Goal: Check status

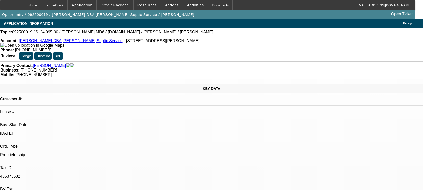
select select "0"
select select "0.1"
select select "0"
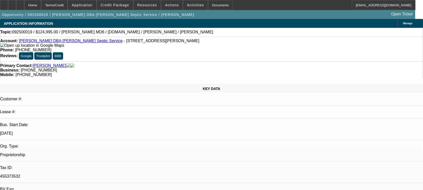
select select "0.1"
select select "0"
select select "0.1"
select select "1"
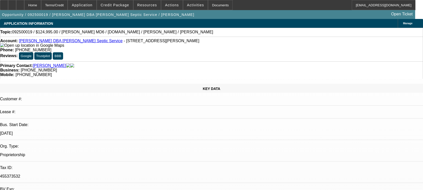
select select "3"
select select "4"
select select "1"
select select "3"
select select "4"
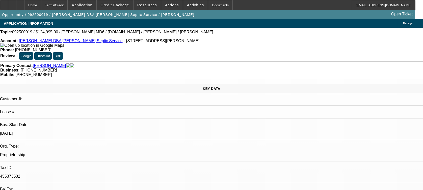
select select "1"
select select "3"
select select "4"
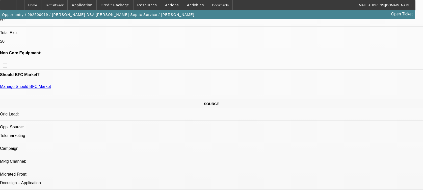
scroll to position [202, 0]
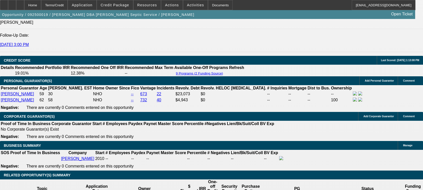
scroll to position [775, 0]
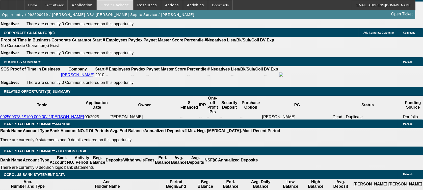
drag, startPoint x: 122, startPoint y: 4, endPoint x: 122, endPoint y: 7, distance: 3.0
click at [122, 3] on span "Credit Package" at bounding box center [115, 5] width 29 height 4
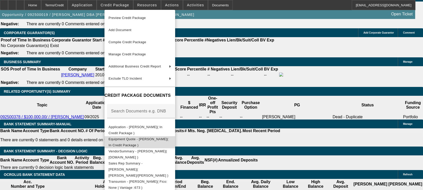
click at [137, 144] on button "Equipment Quote - Charles Currin( In Credit Package )" at bounding box center [140, 142] width 71 height 12
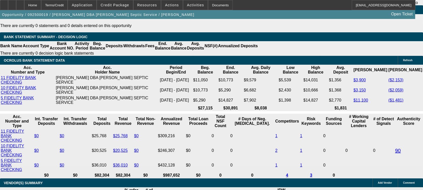
scroll to position [910, 0]
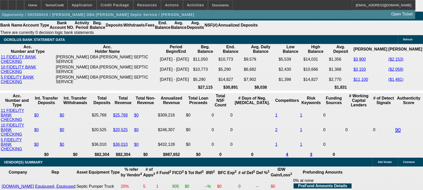
scroll to position [135, 0]
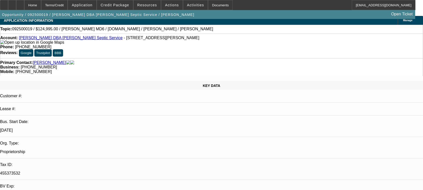
scroll to position [0, 0]
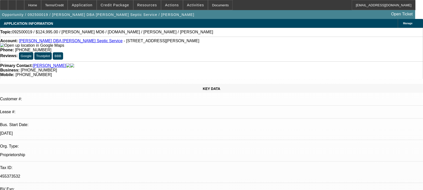
drag, startPoint x: 32, startPoint y: 46, endPoint x: 26, endPoint y: 46, distance: 6.8
click at [26, 46] on div "Account: Charles Currin DBA Currin's Septic Service - 1783 Currin Farm Rd, Cree…" at bounding box center [211, 43] width 423 height 9
click at [113, 48] on div "Account: Charles Currin DBA Currin's Septic Service - 1783 Currin Farm Rd, Cree…" at bounding box center [211, 43] width 423 height 9
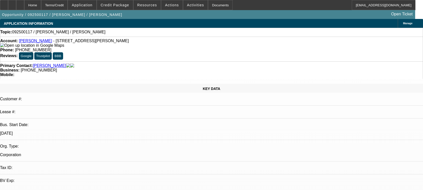
select select "0"
select select "2"
select select "0.1"
select select "1"
select select "2"
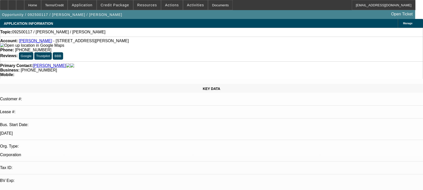
select select "4"
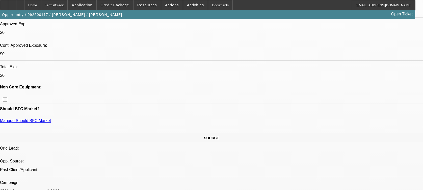
scroll to position [168, 0]
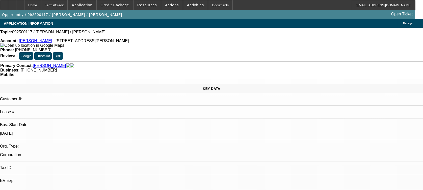
scroll to position [135, 0]
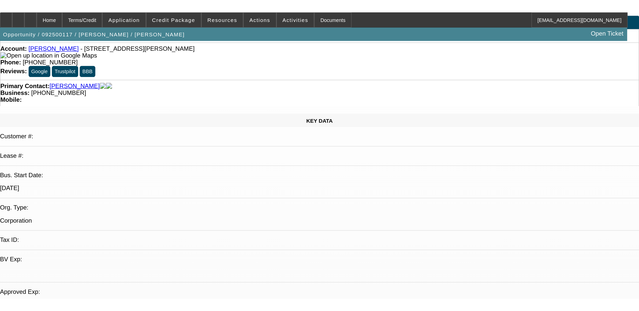
scroll to position [0, 0]
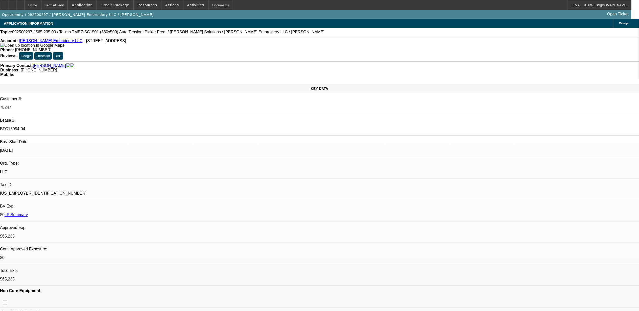
select select "0"
select select "2"
select select "0"
select select "2"
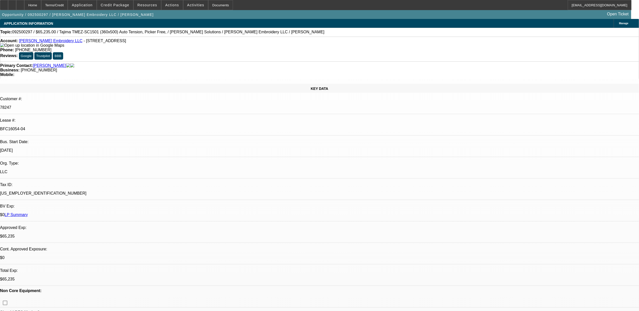
select select "0"
select select "2"
select select "0"
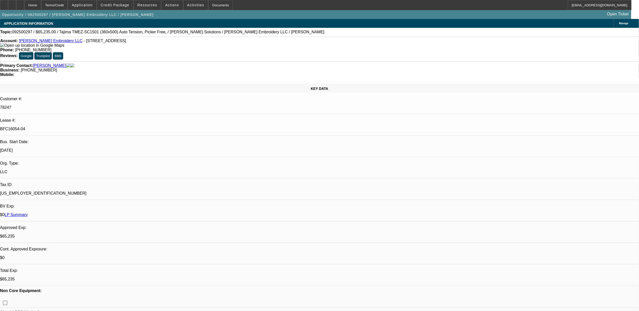
select select "2"
select select "0"
select select "1"
select select "2"
select select "6"
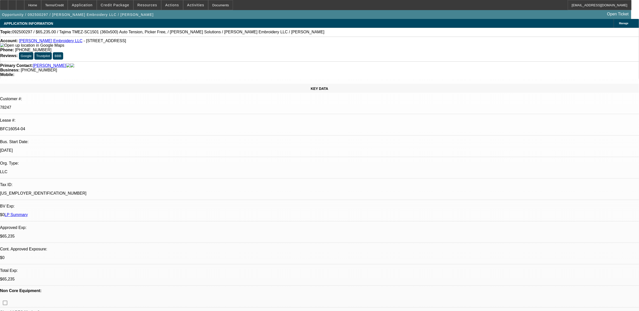
select select "1"
select select "2"
select select "6"
select select "1"
select select "2"
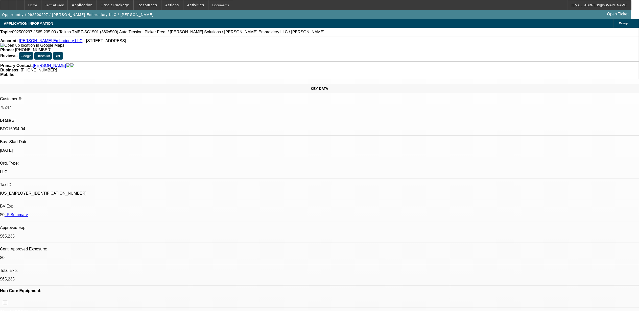
select select "6"
select select "1"
select select "2"
select select "6"
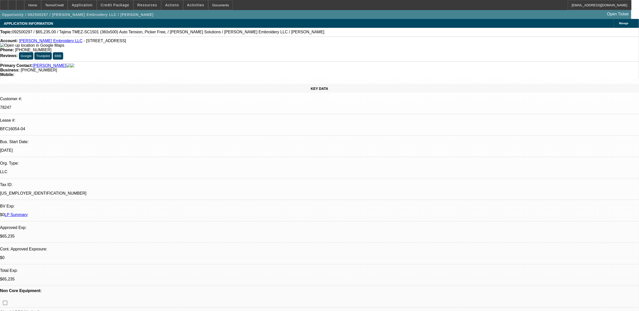
drag, startPoint x: 445, startPoint y: 107, endPoint x: 454, endPoint y: 107, distance: 8.8
drag, startPoint x: 454, startPoint y: 107, endPoint x: 465, endPoint y: 107, distance: 10.6
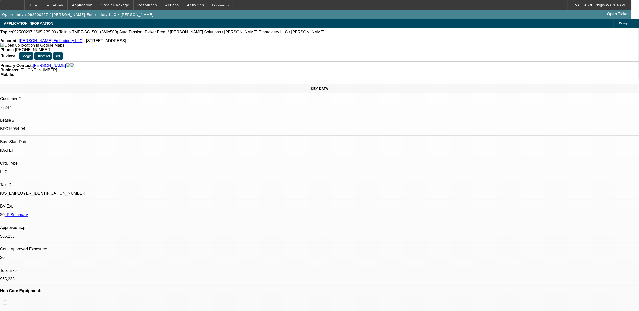
drag, startPoint x: 465, startPoint y: 107, endPoint x: 475, endPoint y: 106, distance: 10.1
drag, startPoint x: 475, startPoint y: 106, endPoint x: 451, endPoint y: 101, distance: 24.7
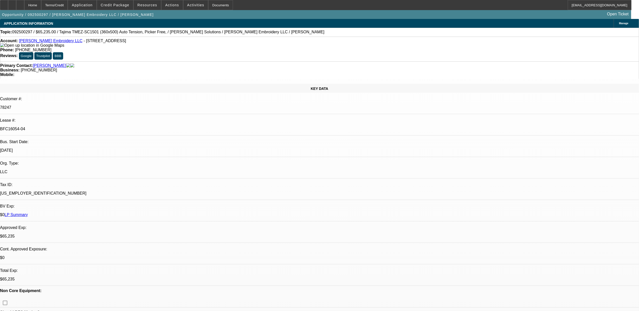
drag, startPoint x: 466, startPoint y: 169, endPoint x: 498, endPoint y: 170, distance: 31.6
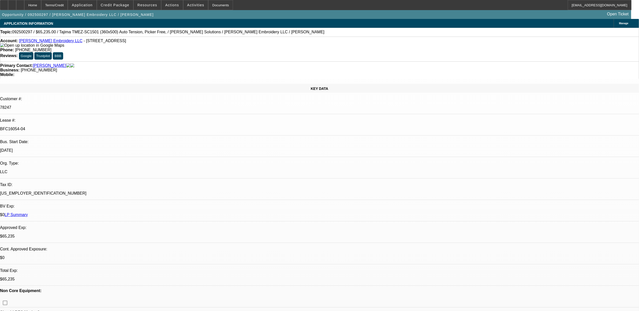
drag, startPoint x: 498, startPoint y: 170, endPoint x: 490, endPoint y: 177, distance: 10.2
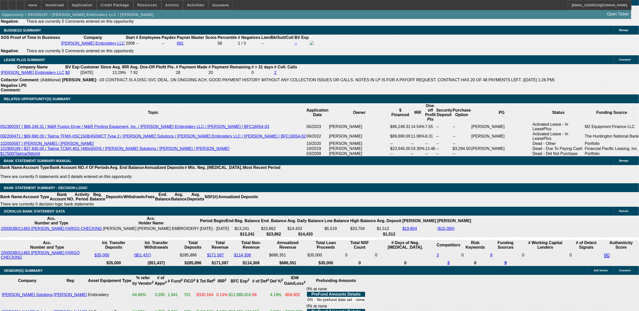
scroll to position [775, 0]
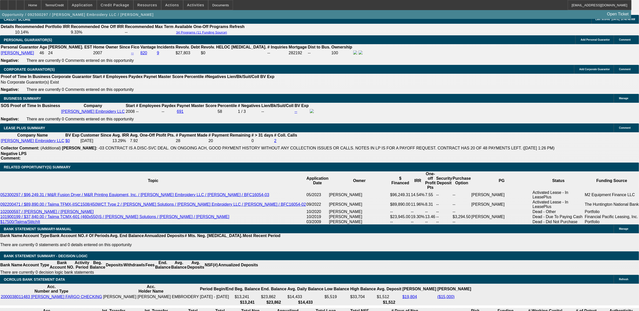
drag, startPoint x: 472, startPoint y: 70, endPoint x: 472, endPoint y: 73, distance: 2.8
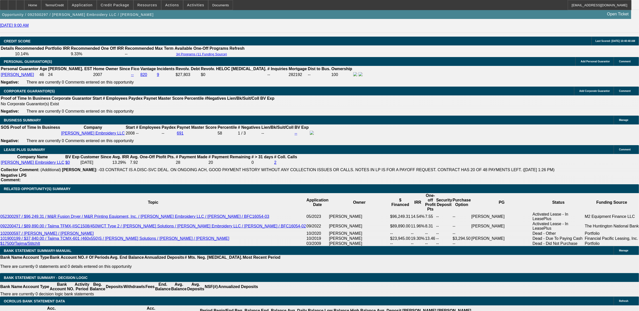
scroll to position [741, 0]
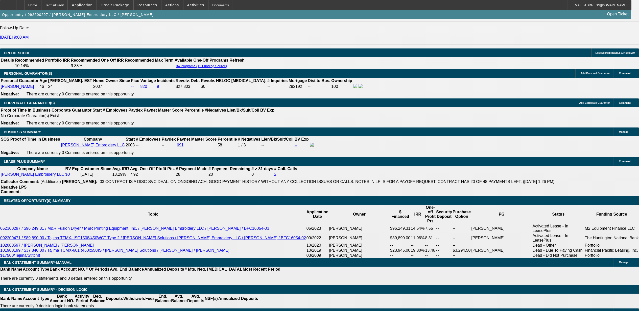
drag, startPoint x: 430, startPoint y: 169, endPoint x: 462, endPoint y: 171, distance: 32.4
drag, startPoint x: 462, startPoint y: 171, endPoint x: 468, endPoint y: 171, distance: 6.1
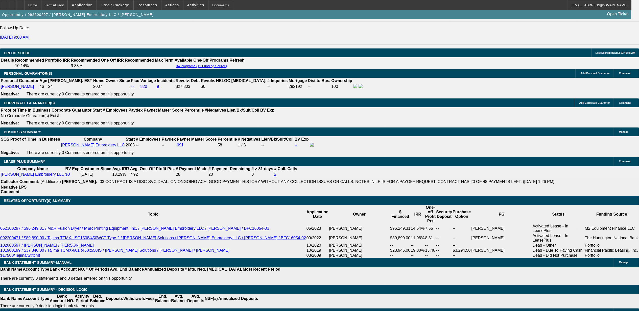
drag, startPoint x: 466, startPoint y: 168, endPoint x: 499, endPoint y: 167, distance: 32.3
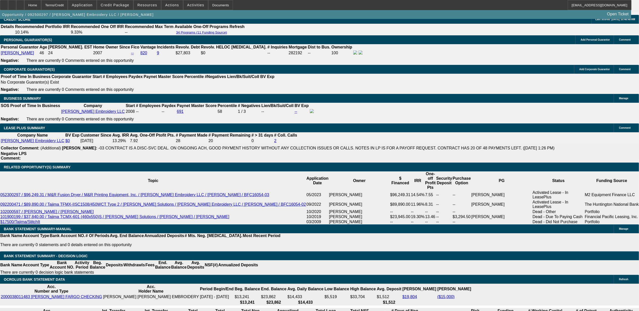
scroll to position [809, 0]
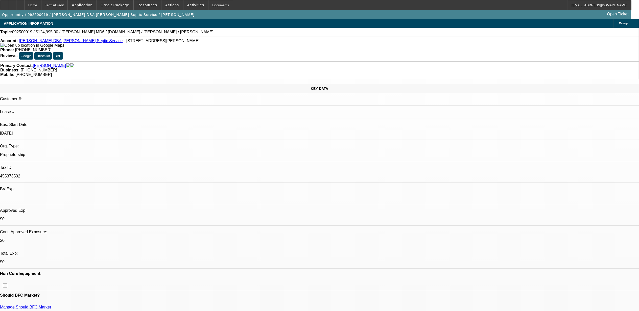
select select "0"
select select "0.1"
select select "0"
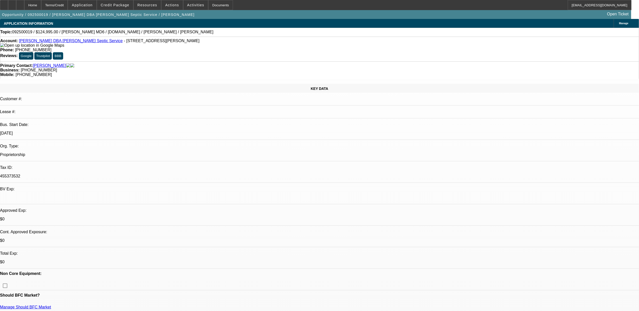
select select "0.1"
select select "0"
select select "0.1"
select select "0"
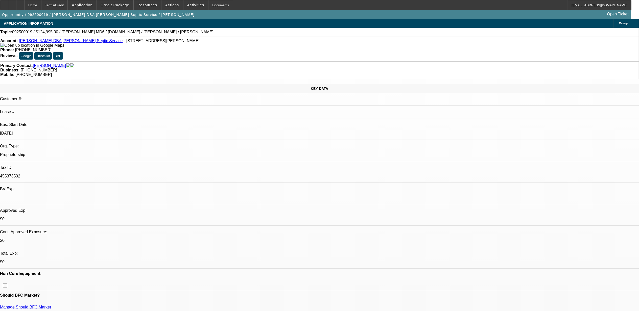
select select "0"
select select "0.1"
select select "1"
select select "3"
select select "4"
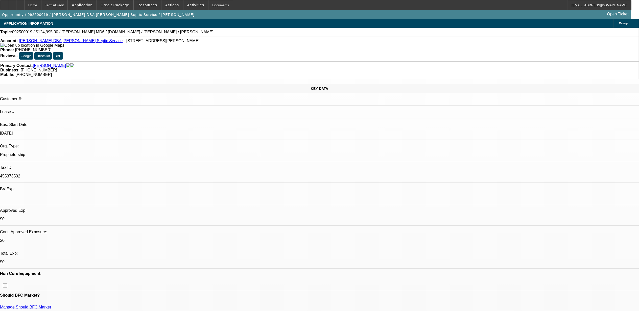
select select "1"
select select "3"
select select "4"
select select "1"
select select "3"
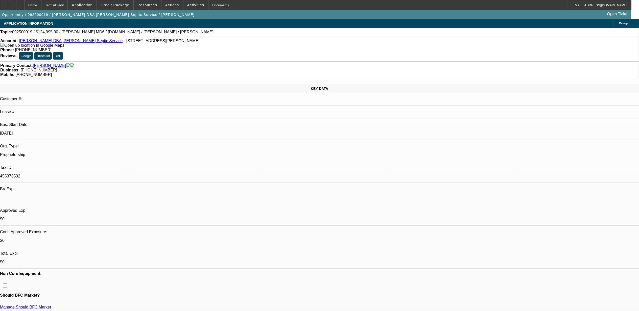
select select "4"
select select "1"
select select "3"
select select "4"
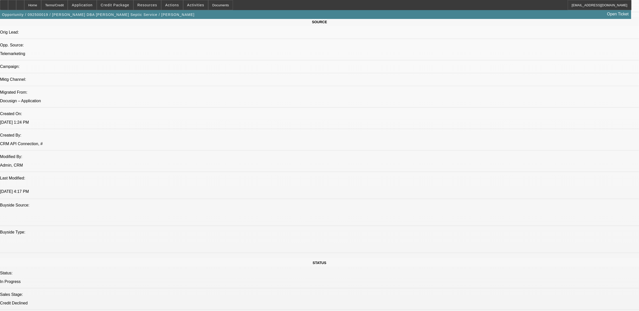
scroll to position [303, 0]
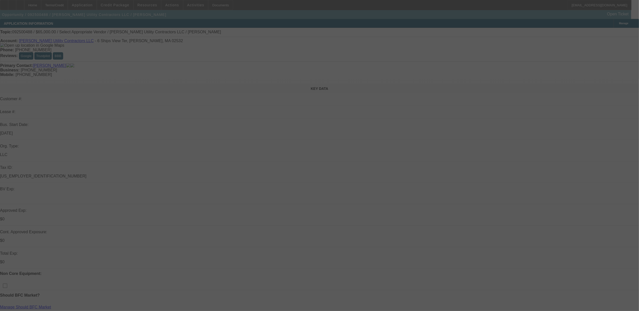
select select "0"
select select "2"
select select "0.1"
select select "4"
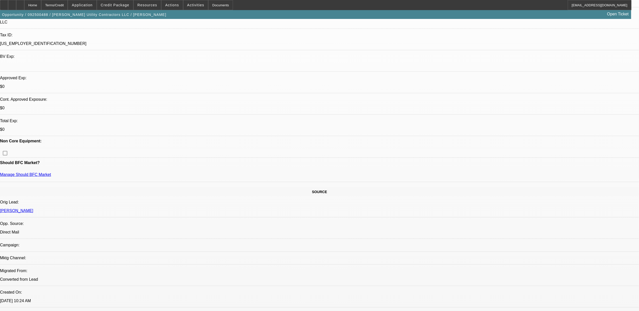
scroll to position [135, 0]
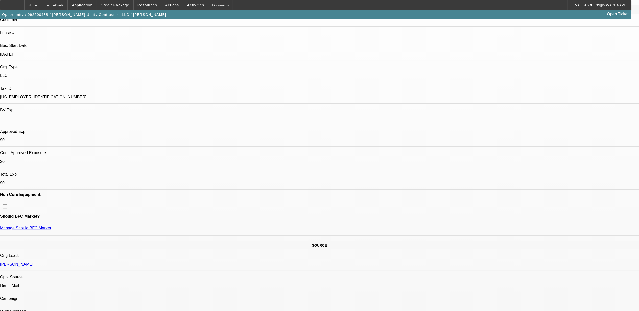
scroll to position [67, 0]
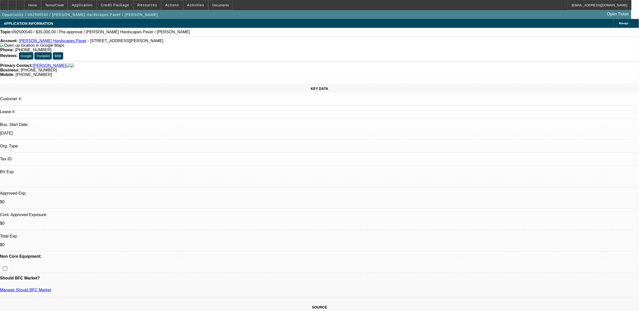
select select "0"
select select "2"
select select "0.1"
select select "4"
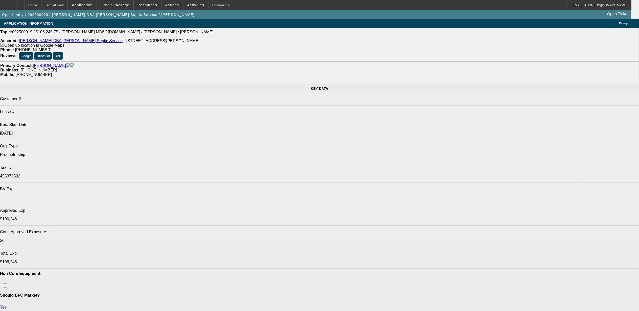
select select "0"
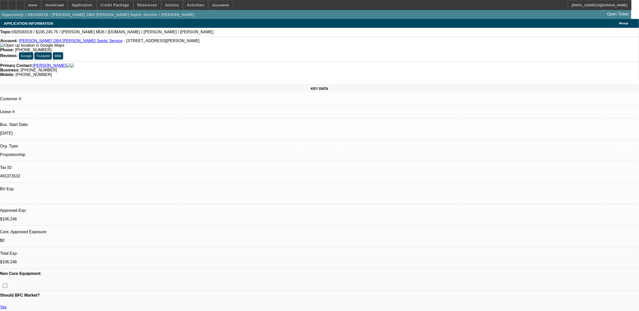
select select "0"
select select "0.1"
select select "0.15"
select select "2"
select select "0.1"
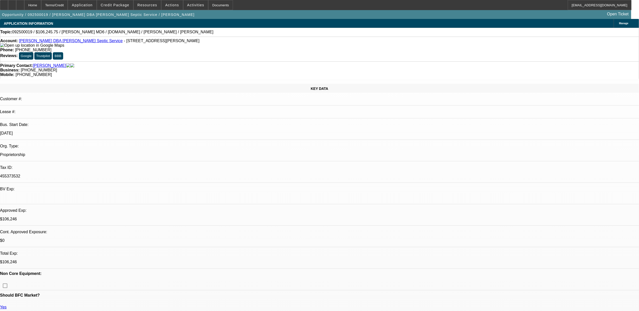
select select "2"
select select "0.1"
select select "0"
select select "0.1"
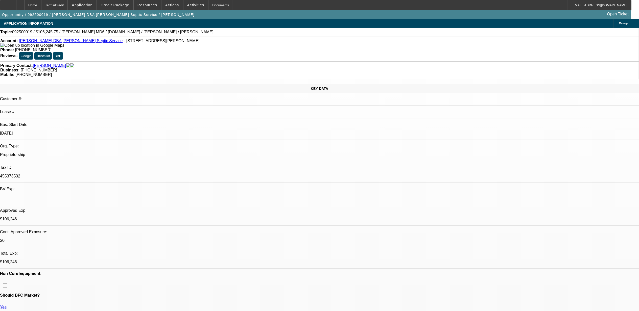
select select "1"
select select "3"
select select "4"
select select "1"
select select "2"
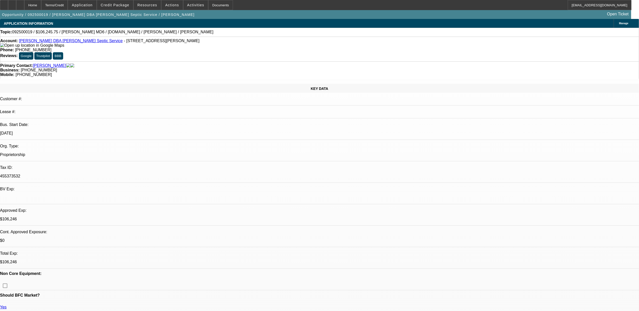
select select "4"
select select "1"
select select "2"
select select "4"
select select "1"
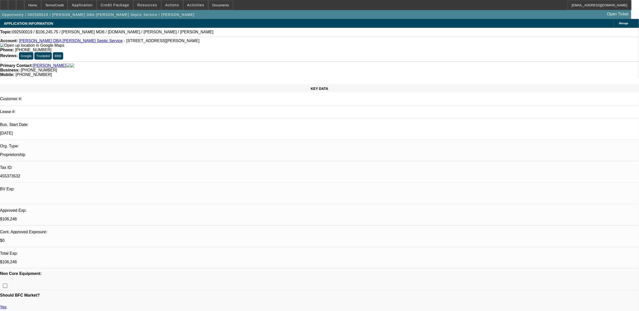
select select "3"
select select "4"
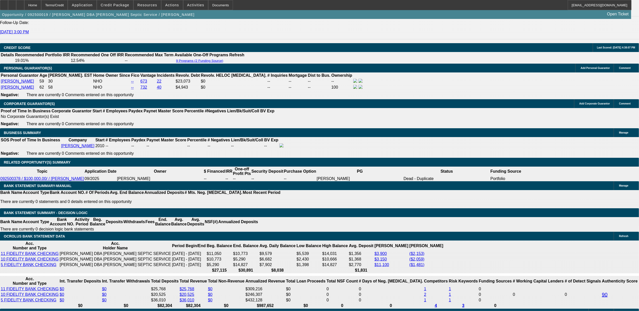
scroll to position [723, 0]
